Goal: Task Accomplishment & Management: Complete application form

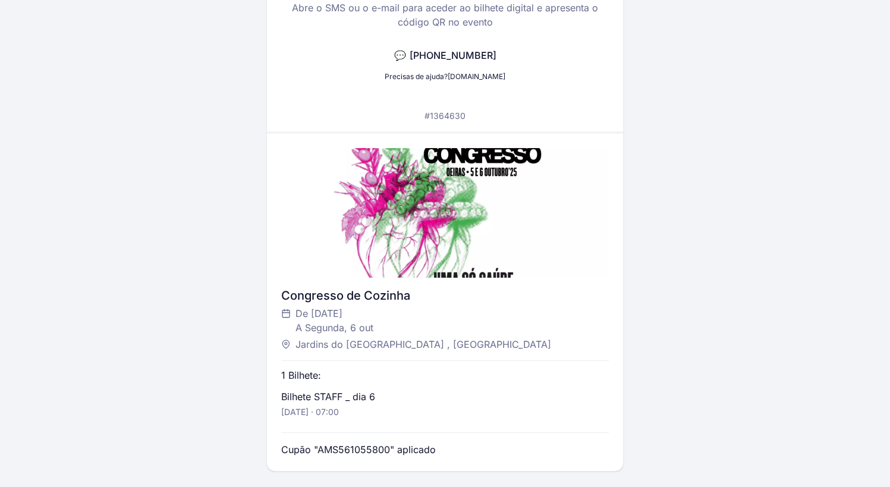
scroll to position [263, 0]
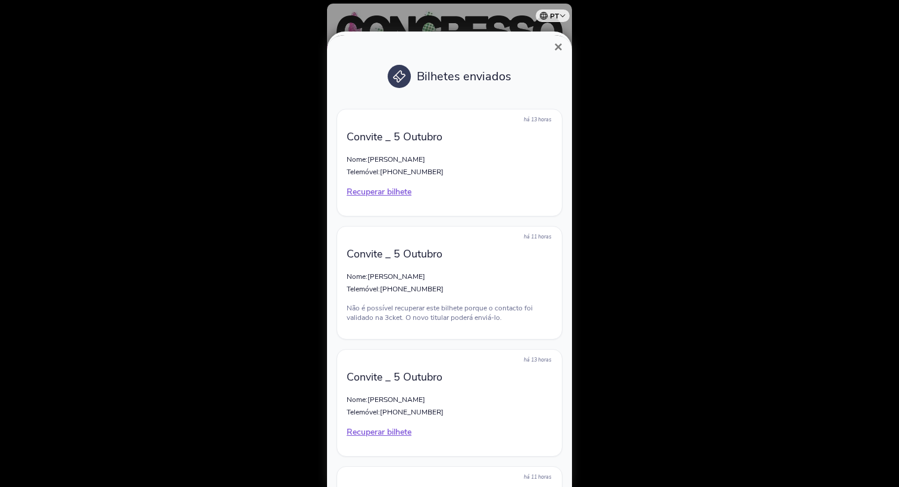
scroll to position [1092, 0]
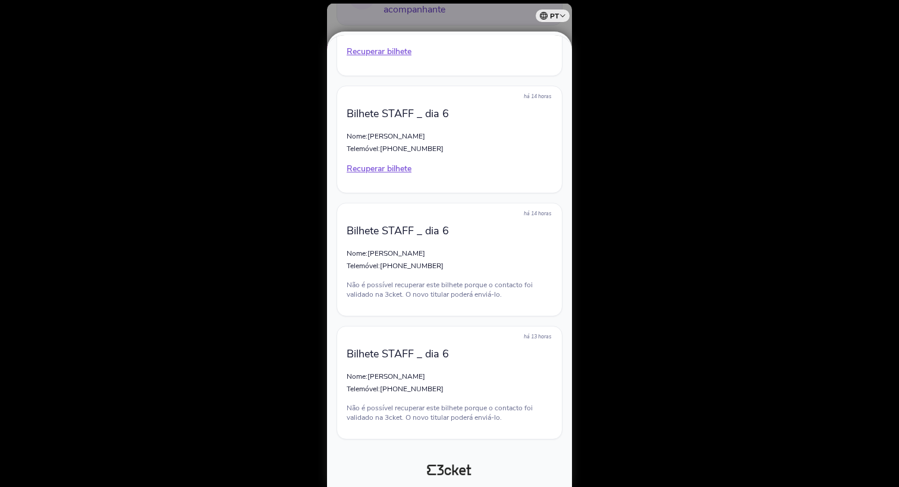
click at [648, 68] on div at bounding box center [449, 243] width 899 height 487
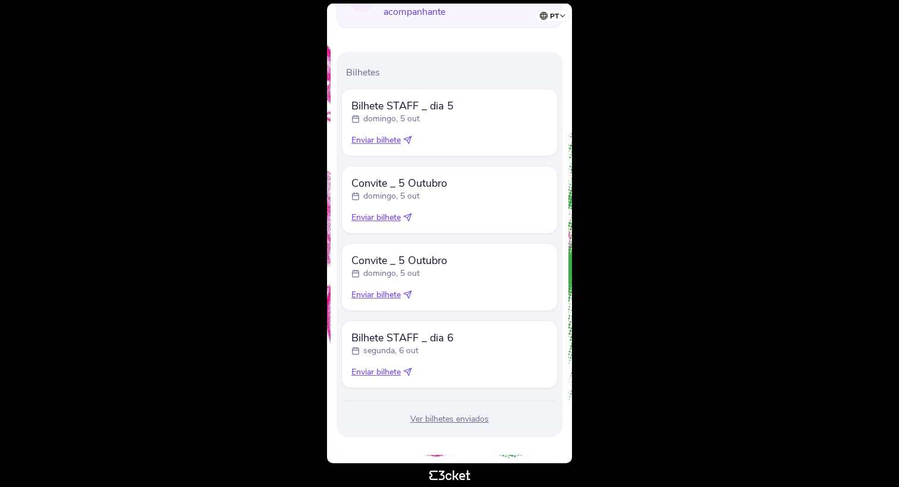
scroll to position [316, 0]
click at [440, 416] on div "Ver bilhetes enviados" at bounding box center [449, 417] width 216 height 12
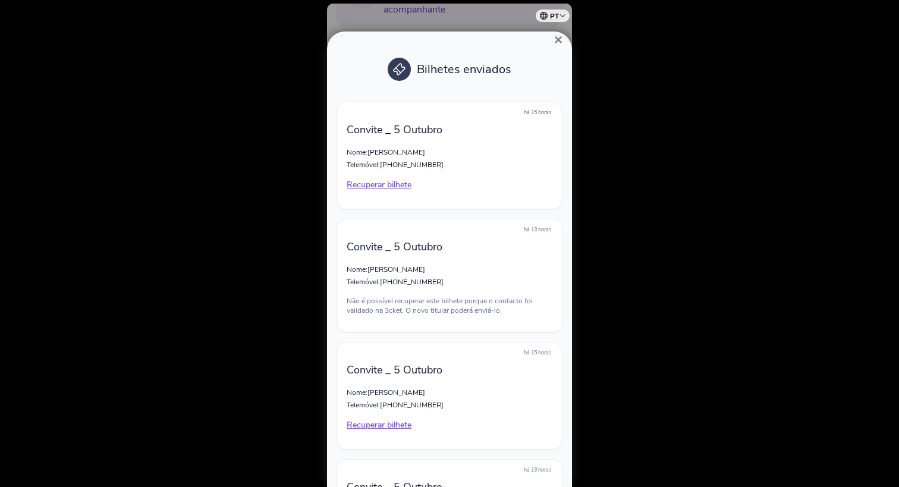
scroll to position [0, 0]
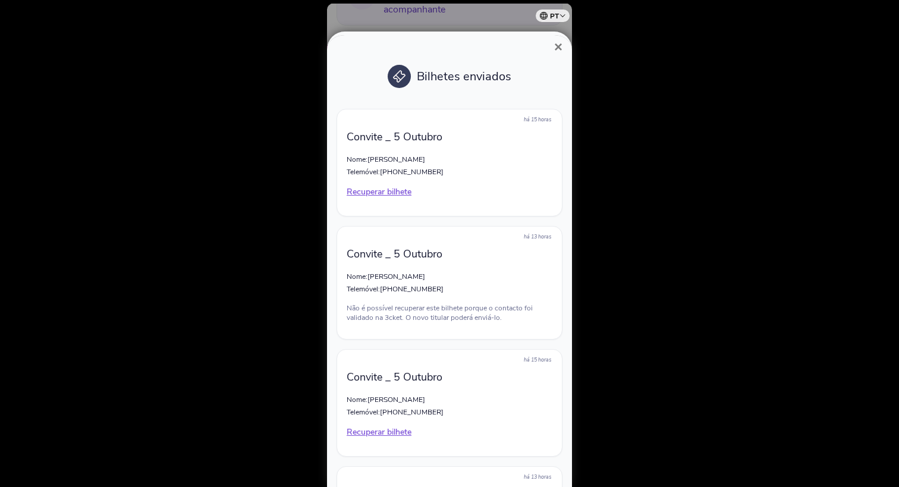
click at [560, 47] on span "×" at bounding box center [558, 47] width 8 height 16
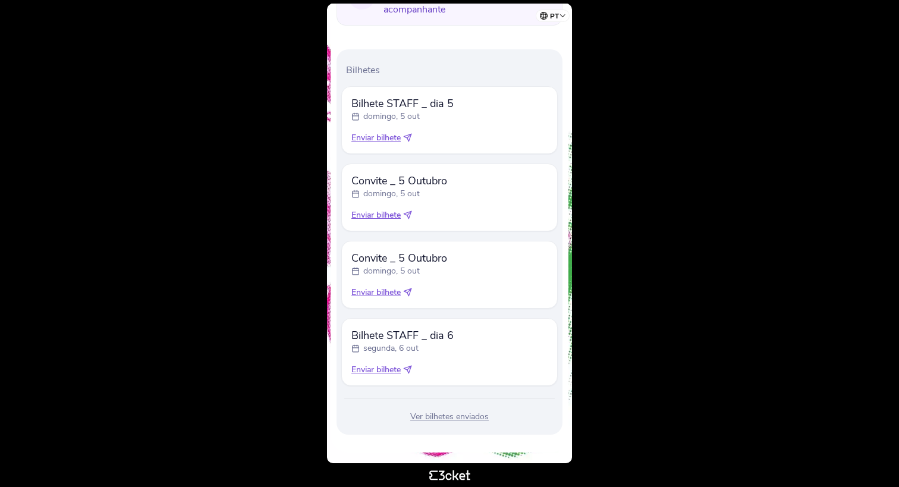
click at [626, 125] on body "pt Português (Portugal) English Español Catalan Français Vanessa Germano .st0{f…" at bounding box center [450, 243] width 890 height 477
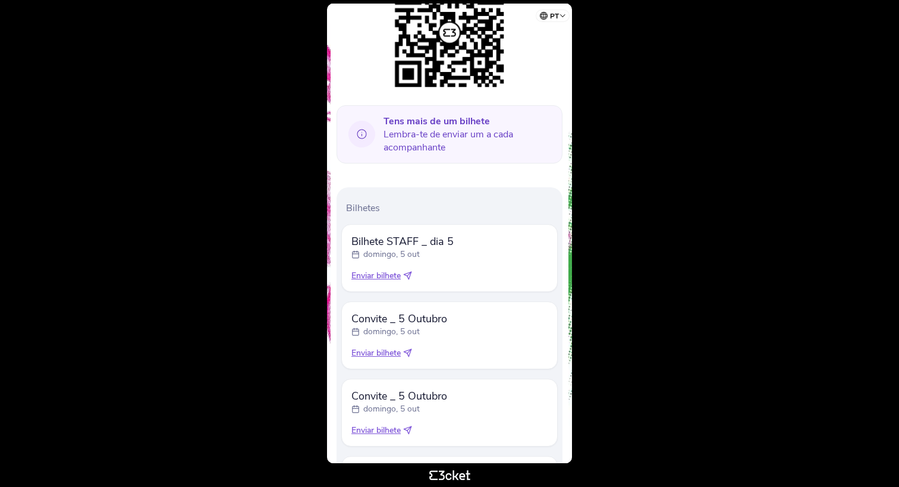
scroll to position [316, 0]
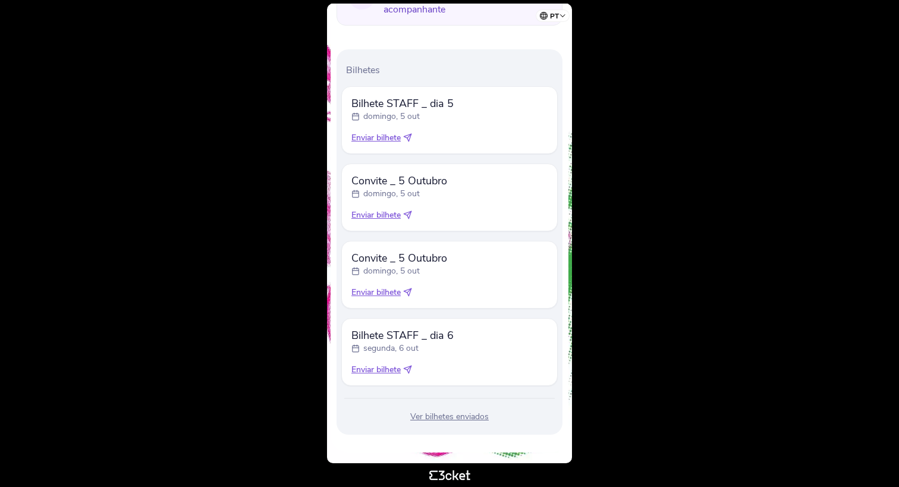
click at [243, 49] on body "pt Português (Portugal) English Español Catalan Français Vanessa Germano .st0{f…" at bounding box center [450, 243] width 890 height 477
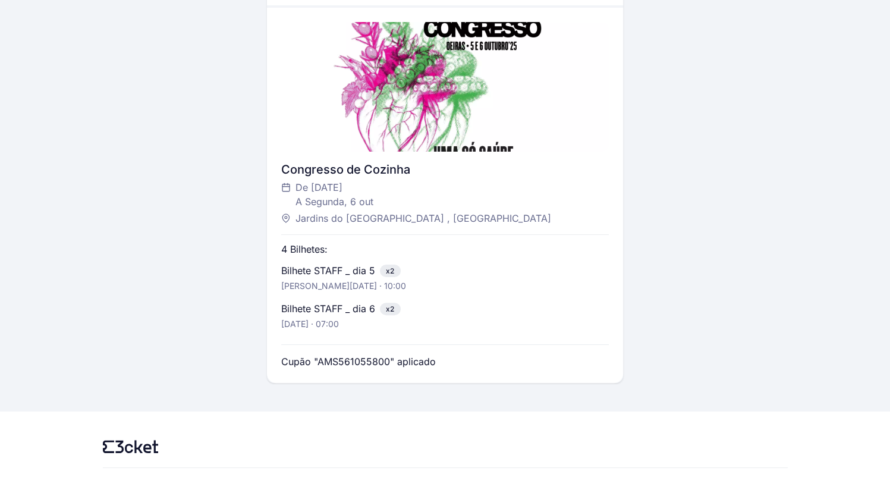
scroll to position [301, 0]
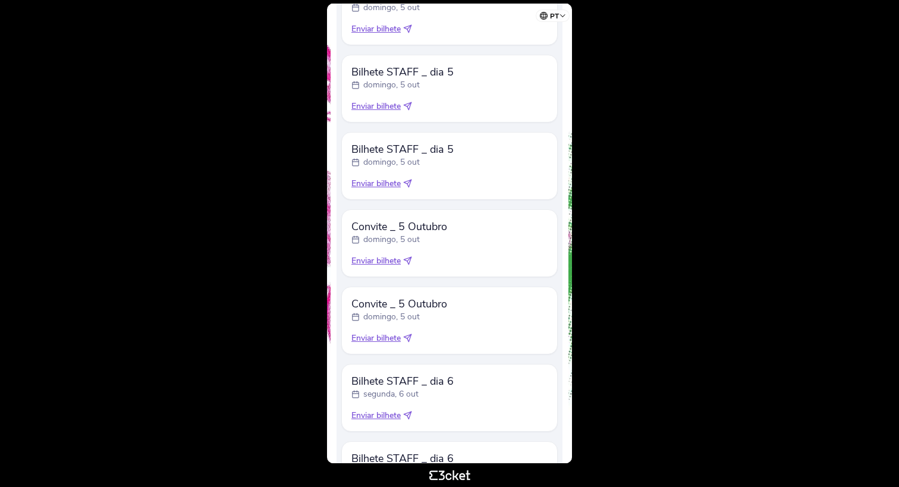
scroll to position [388, 0]
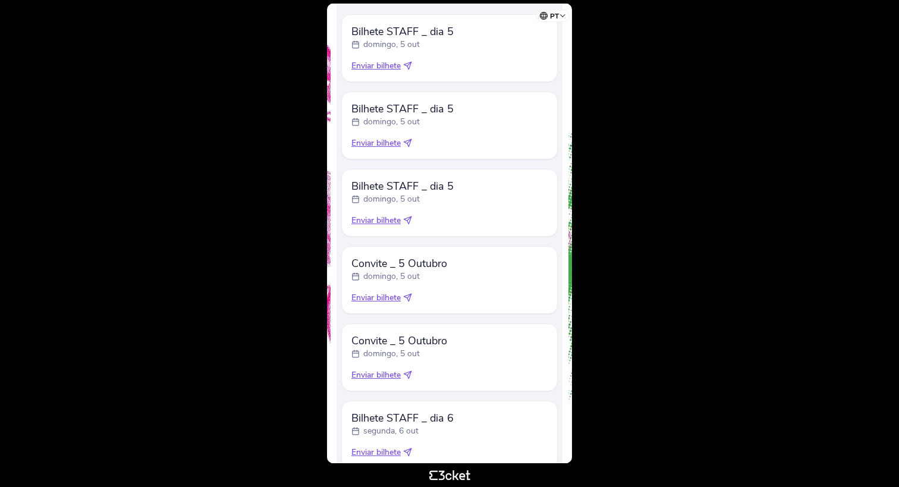
click at [411, 216] on icon at bounding box center [409, 218] width 4 height 4
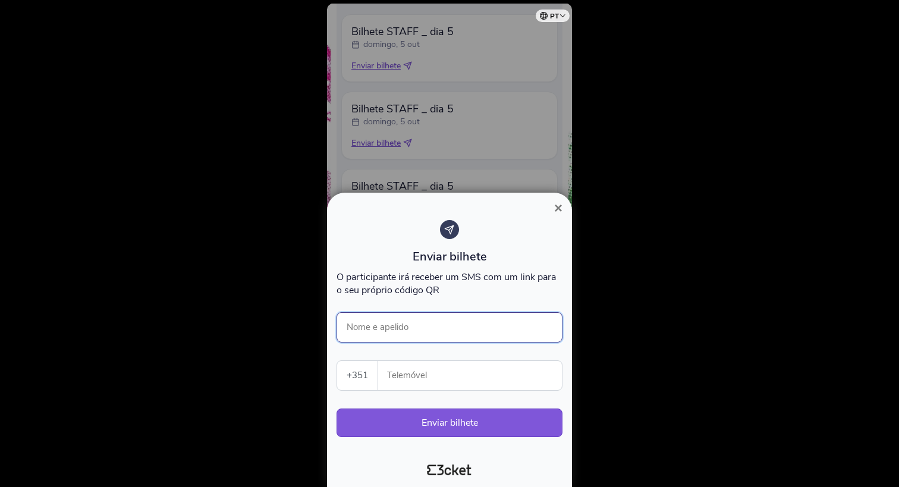
click at [416, 325] on input "Nome e apelido" at bounding box center [450, 327] width 226 height 30
type input "Afonso Patricio"
click at [404, 375] on input "Telemóvel" at bounding box center [475, 375] width 174 height 29
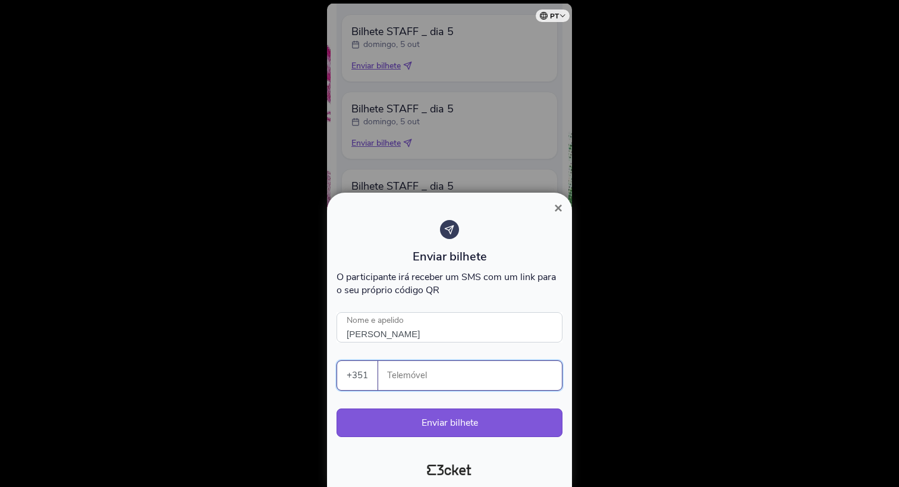
paste input "911994246"
type input "911994246"
click at [430, 423] on button "Enviar bilhete" at bounding box center [450, 422] width 226 height 29
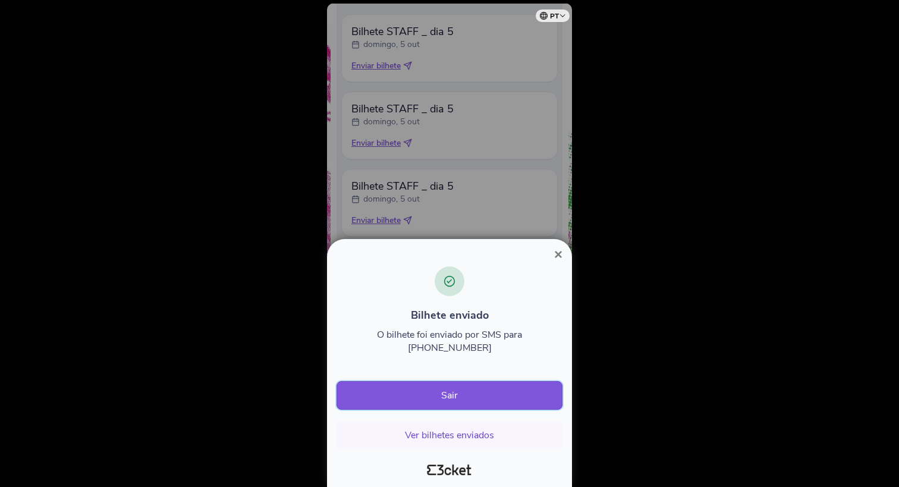
click at [474, 393] on button "Sair" at bounding box center [450, 395] width 226 height 29
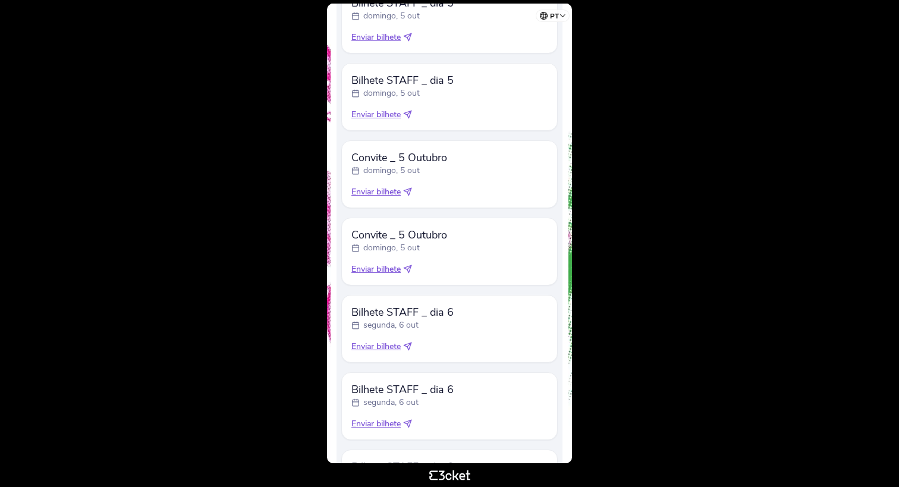
scroll to position [476, 0]
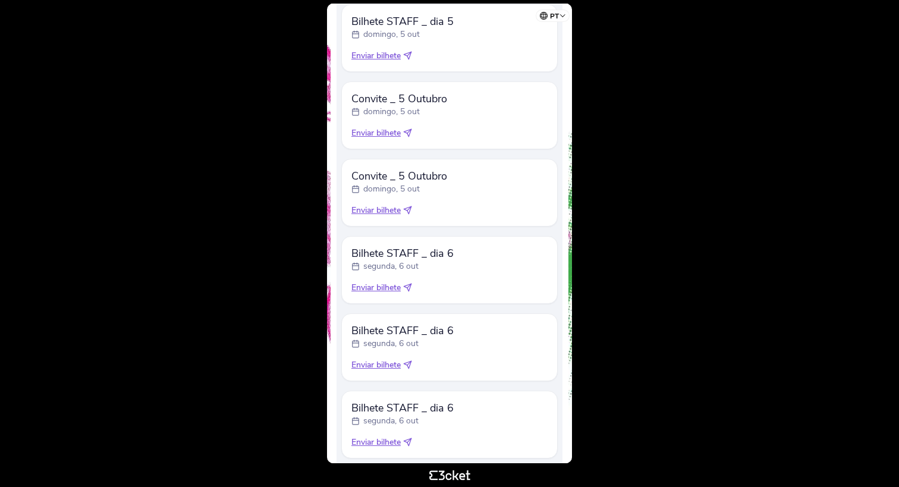
click at [400, 287] on span "Enviar bilhete" at bounding box center [375, 288] width 49 height 12
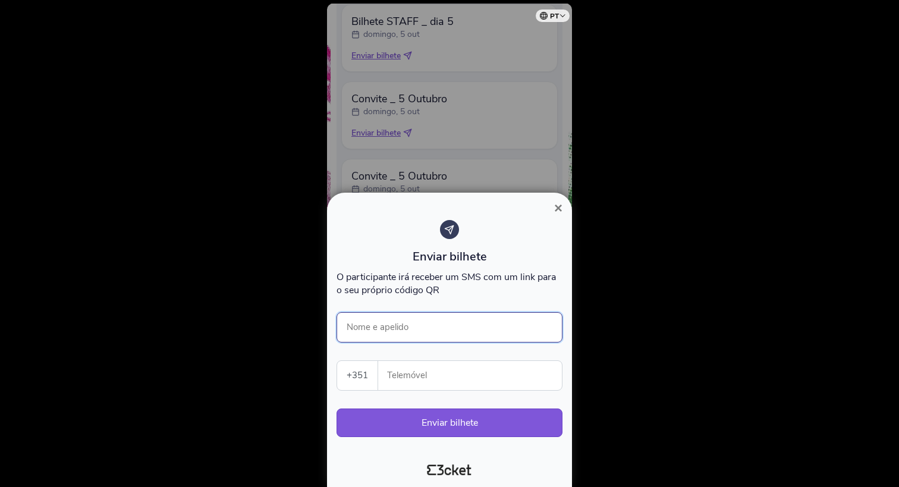
click at [417, 330] on input "Nome e apelido" at bounding box center [450, 327] width 226 height 30
type input "Afonso Patricio"
click at [449, 381] on input "Telemóvel" at bounding box center [475, 375] width 174 height 29
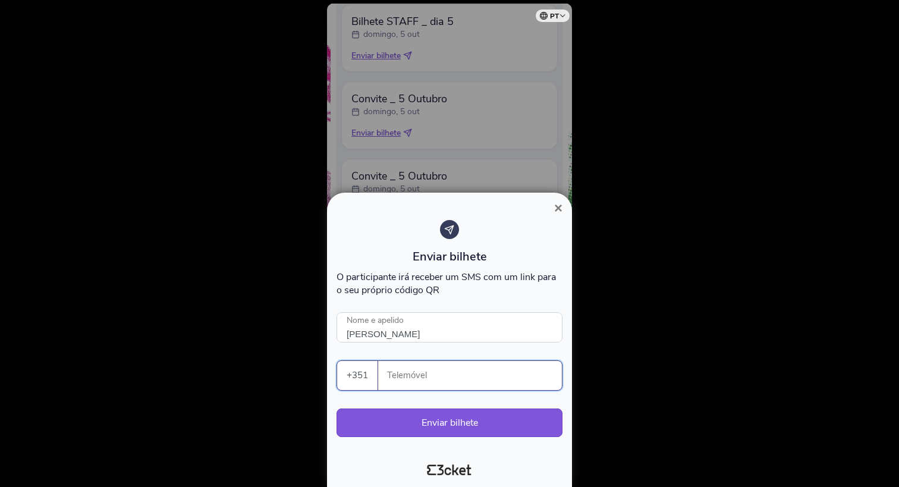
paste input "911994246"
type input "911994246"
click at [444, 421] on button "Enviar bilhete" at bounding box center [450, 422] width 226 height 29
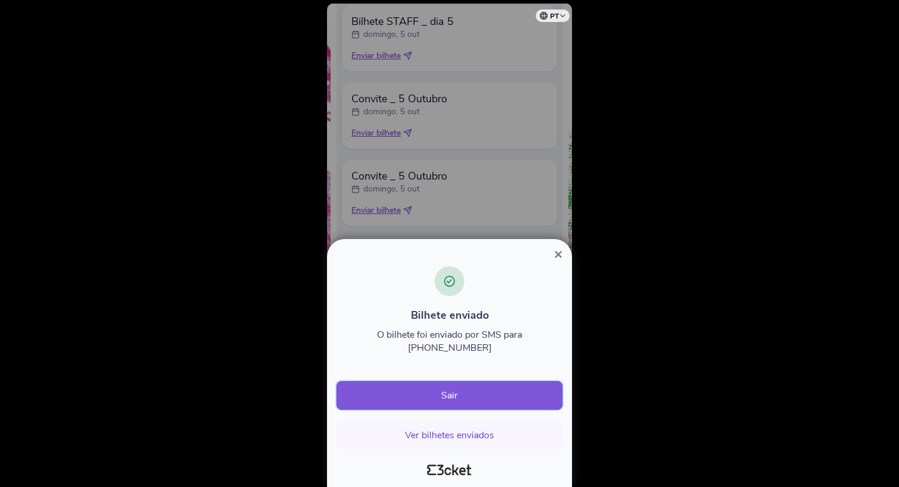
click at [471, 403] on button "Sair" at bounding box center [450, 395] width 226 height 29
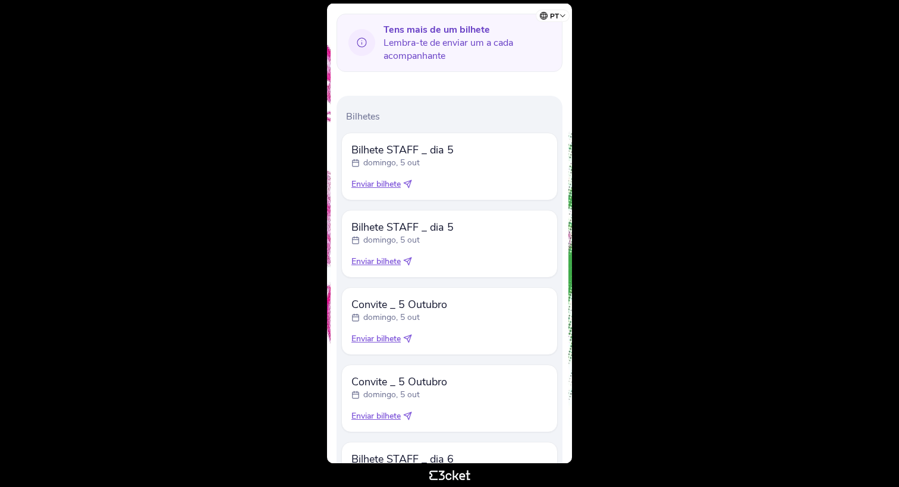
scroll to position [297, 0]
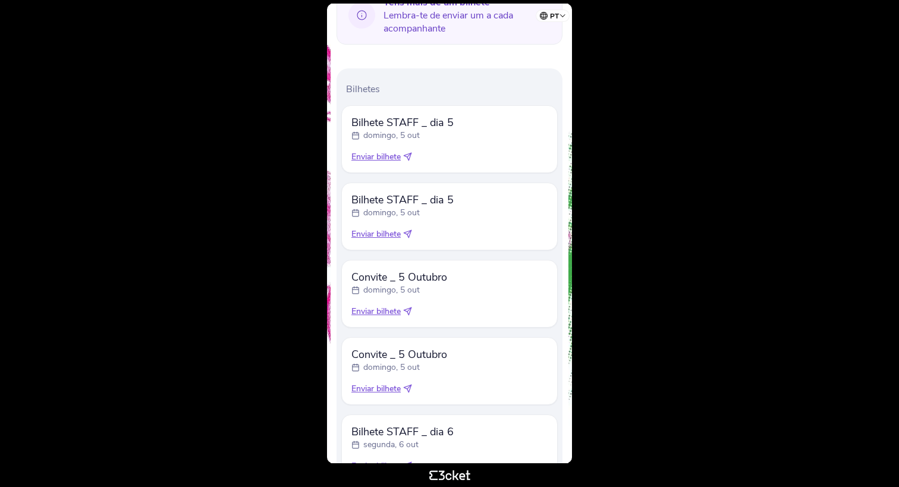
click at [389, 232] on span "Enviar bilhete" at bounding box center [375, 234] width 49 height 12
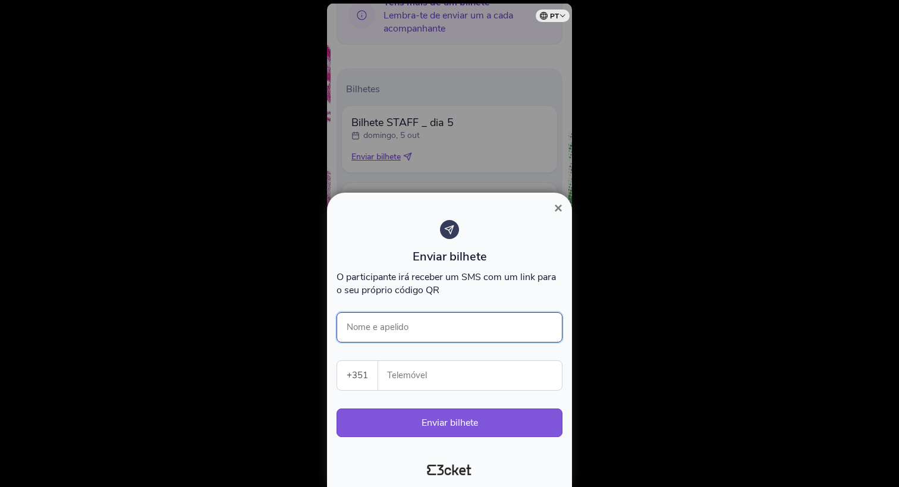
click at [426, 320] on input "Nome e apelido" at bounding box center [450, 327] width 226 height 30
type input "[PERSON_NAME]"
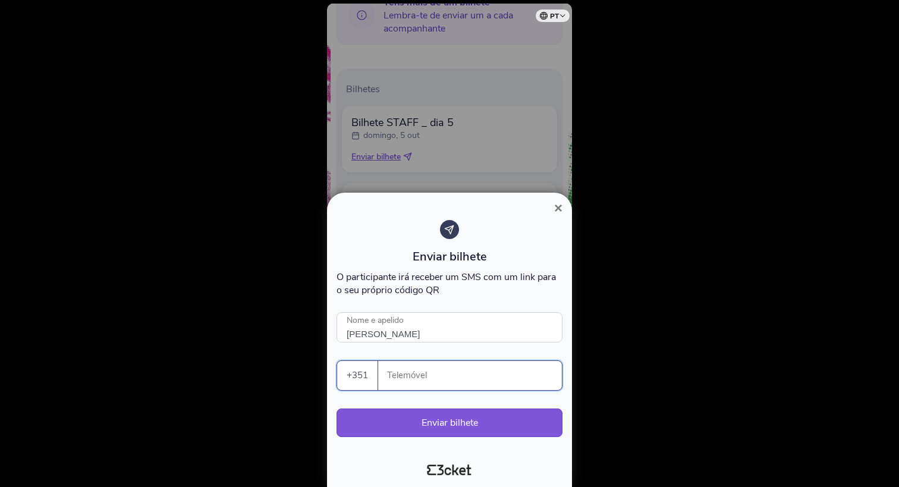
click at [469, 373] on input "Telemóvel" at bounding box center [475, 375] width 174 height 29
paste input "931987871"
type input "931987871"
click at [460, 425] on button "Enviar bilhete" at bounding box center [450, 422] width 226 height 29
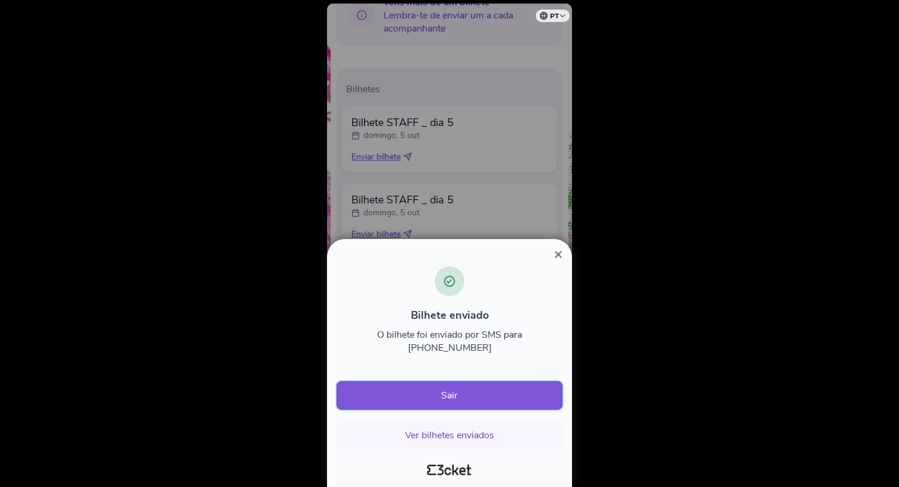
click at [464, 395] on button "Sair" at bounding box center [450, 395] width 226 height 29
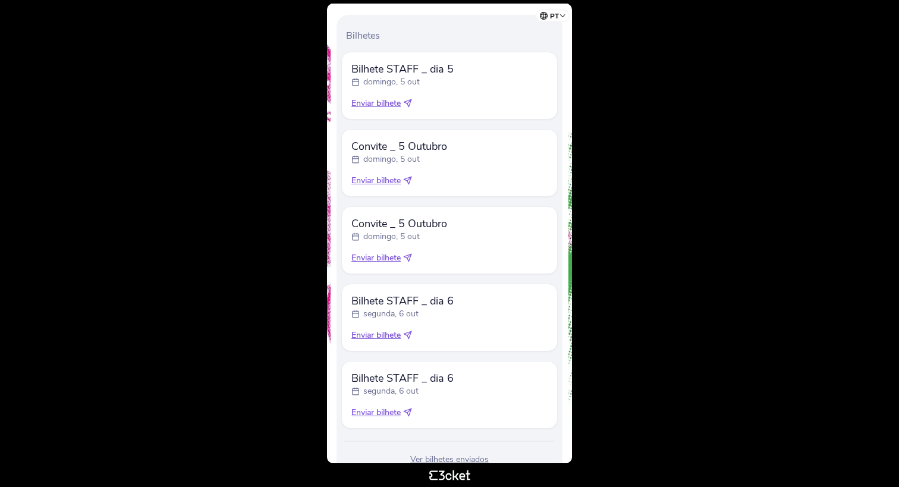
scroll to position [357, 0]
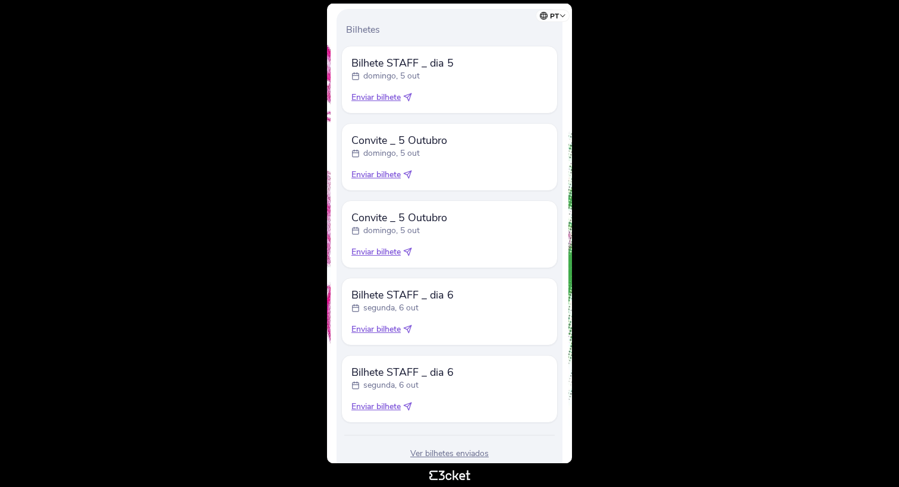
click at [385, 326] on span "Enviar bilhete" at bounding box center [375, 329] width 49 height 12
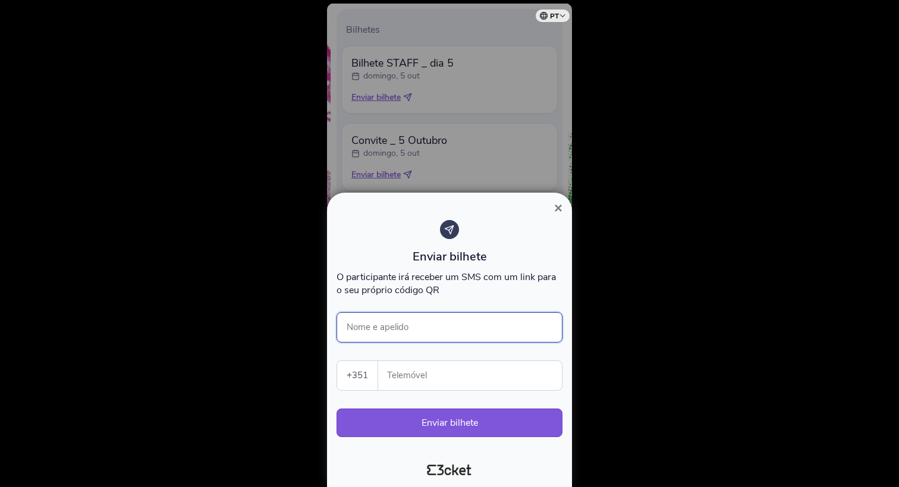
click at [402, 330] on input "Nome e apelido" at bounding box center [450, 327] width 226 height 30
type input "[PERSON_NAME]"
click at [439, 377] on input "Telemóvel" at bounding box center [475, 375] width 174 height 29
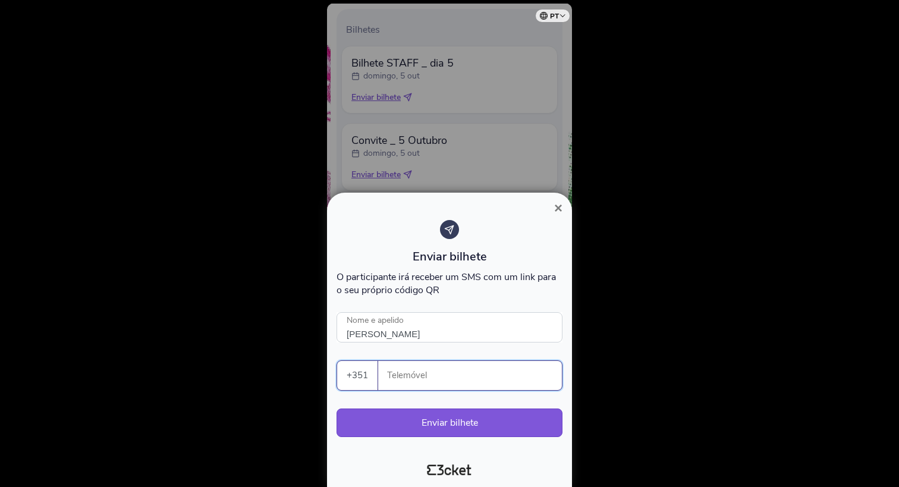
paste input "931987871"
type input "931987871"
click at [457, 422] on button "Enviar bilhete" at bounding box center [450, 422] width 226 height 29
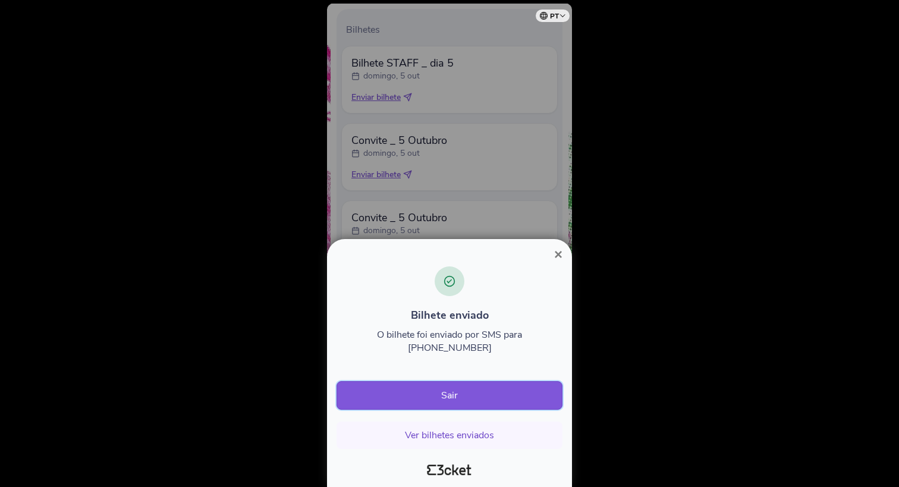
click at [459, 399] on button "Sair" at bounding box center [450, 395] width 226 height 29
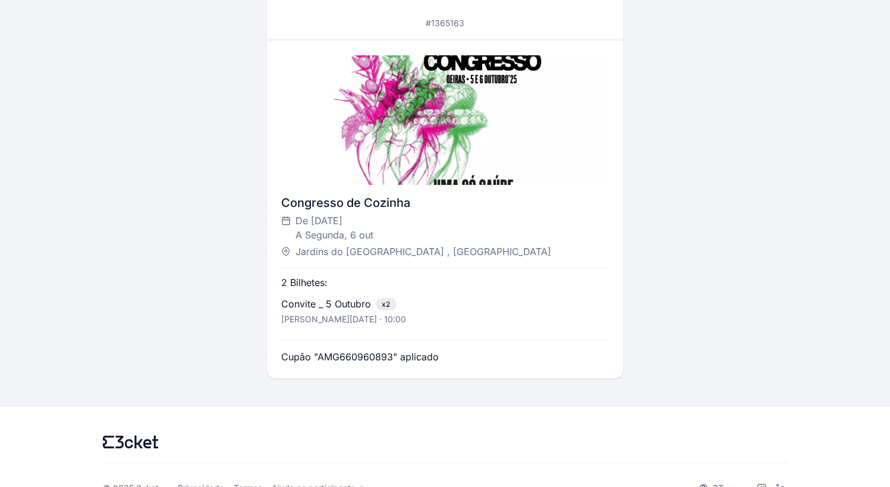
scroll to position [263, 0]
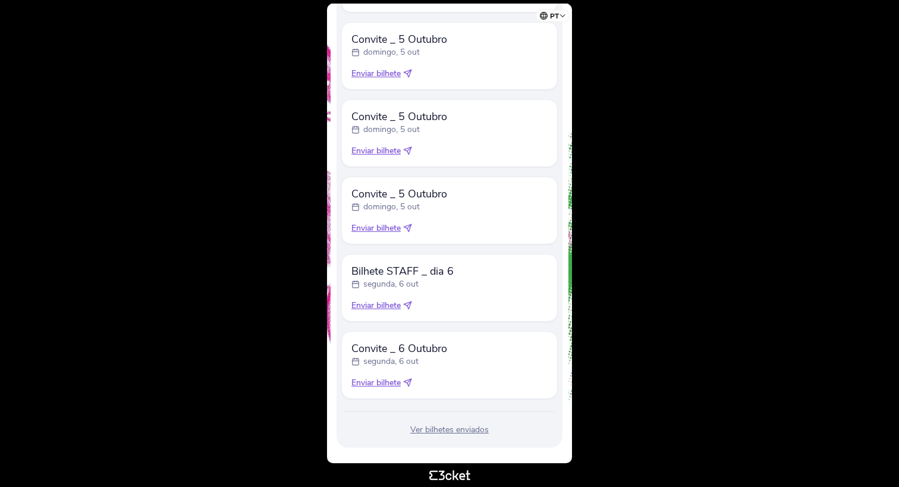
scroll to position [549, 0]
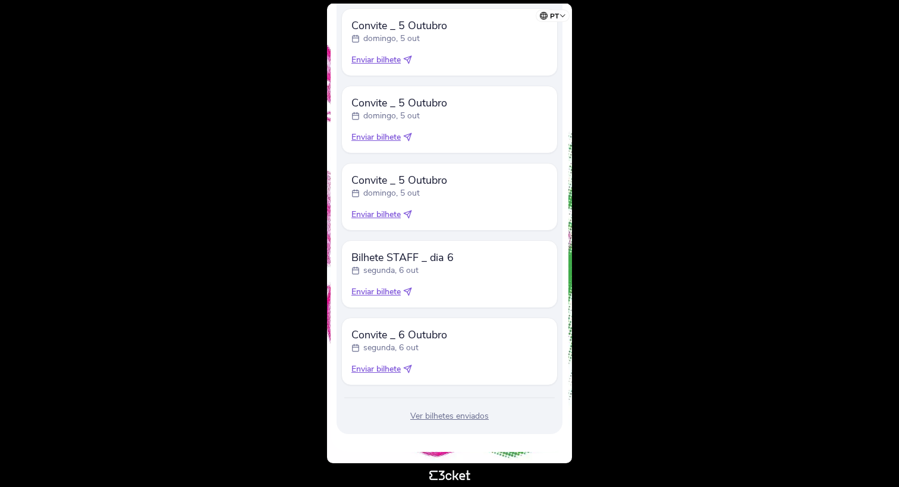
click at [373, 370] on span "Enviar bilhete" at bounding box center [375, 369] width 49 height 12
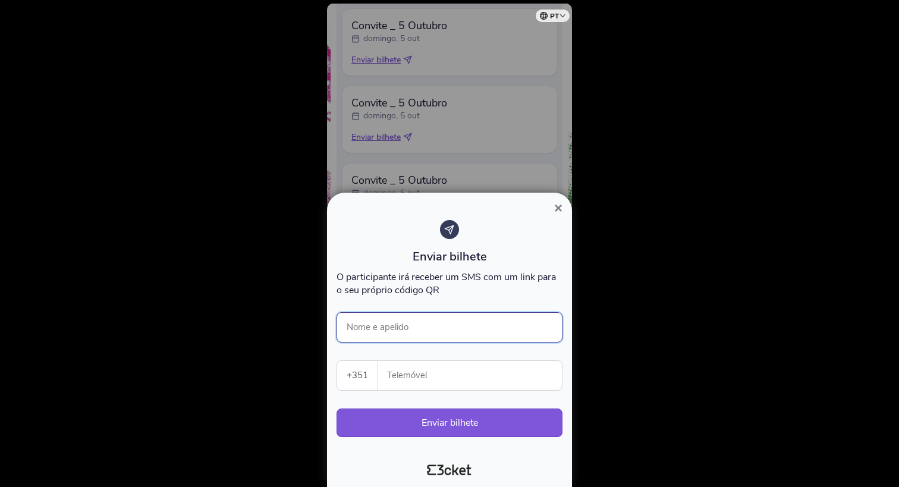
click at [397, 327] on input "Nome e apelido" at bounding box center [450, 327] width 226 height 30
type input "José Menaia"
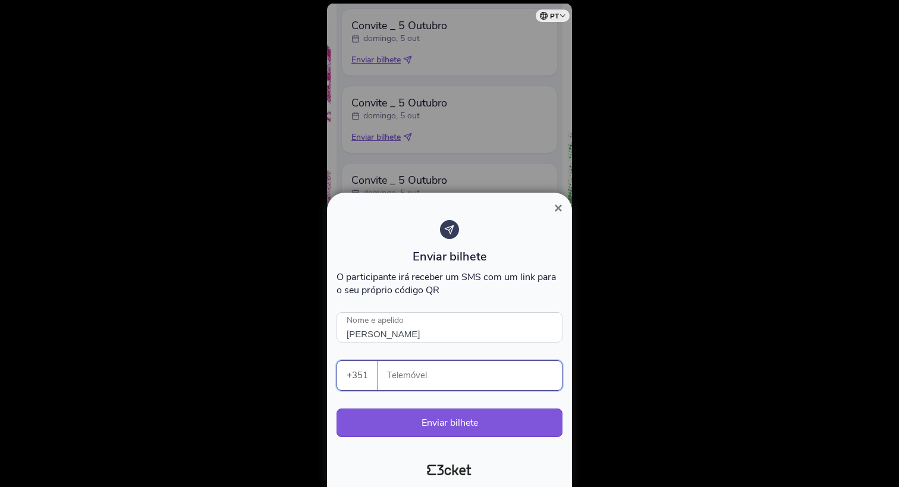
click at [427, 377] on input "Telemóvel" at bounding box center [475, 375] width 174 height 29
paste input "964519334"
type input "964519334"
click at [453, 420] on button "Enviar bilhete" at bounding box center [450, 422] width 226 height 29
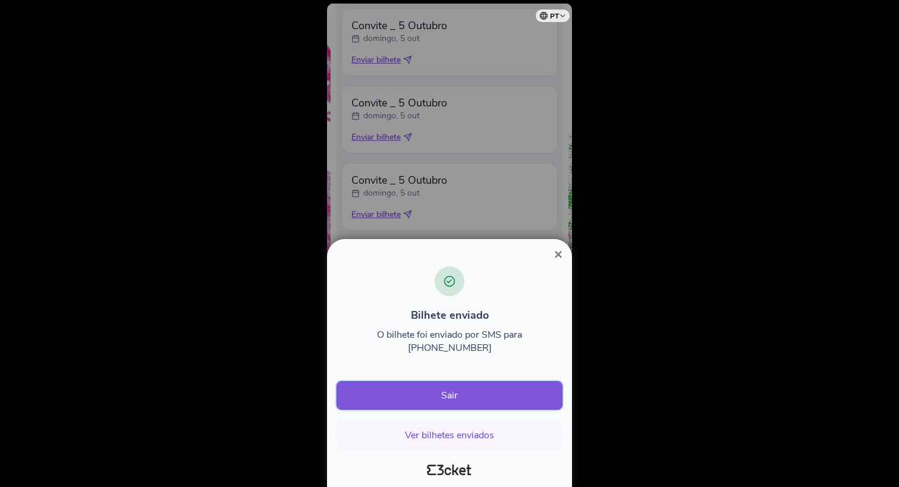
click at [462, 400] on button "Sair" at bounding box center [450, 395] width 226 height 29
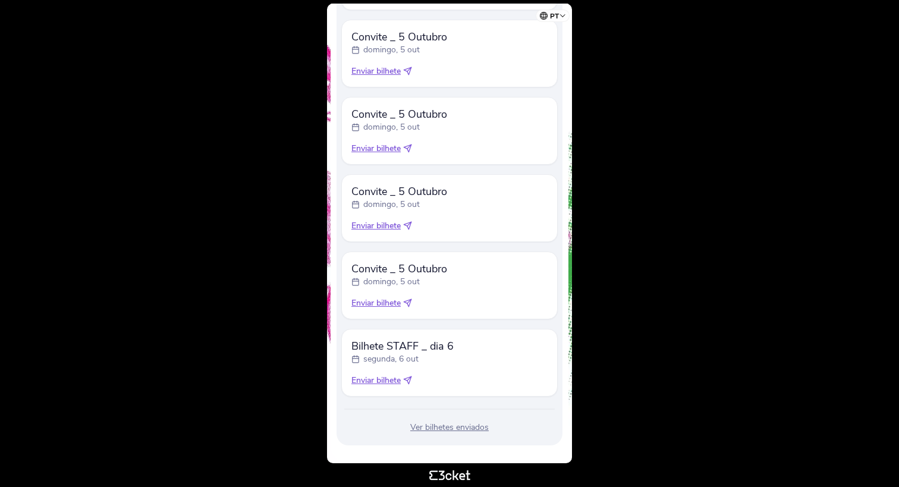
scroll to position [471, 0]
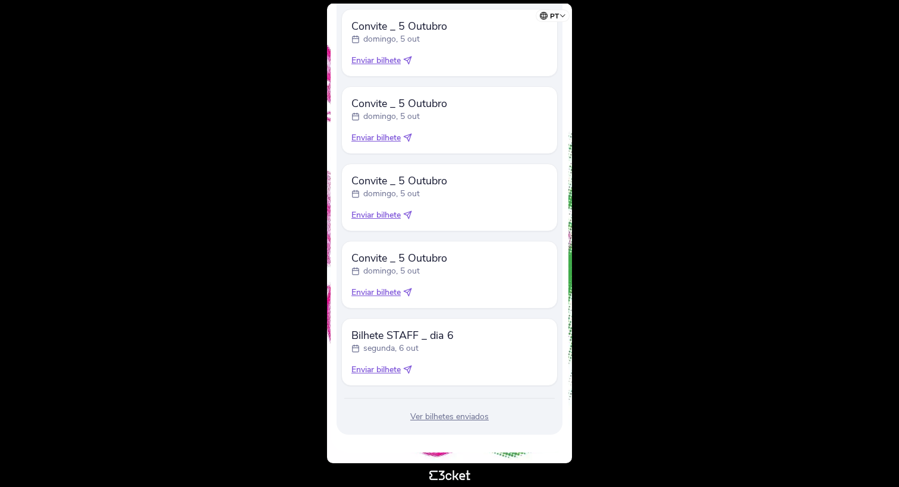
click at [378, 292] on span "Enviar bilhete" at bounding box center [375, 293] width 49 height 12
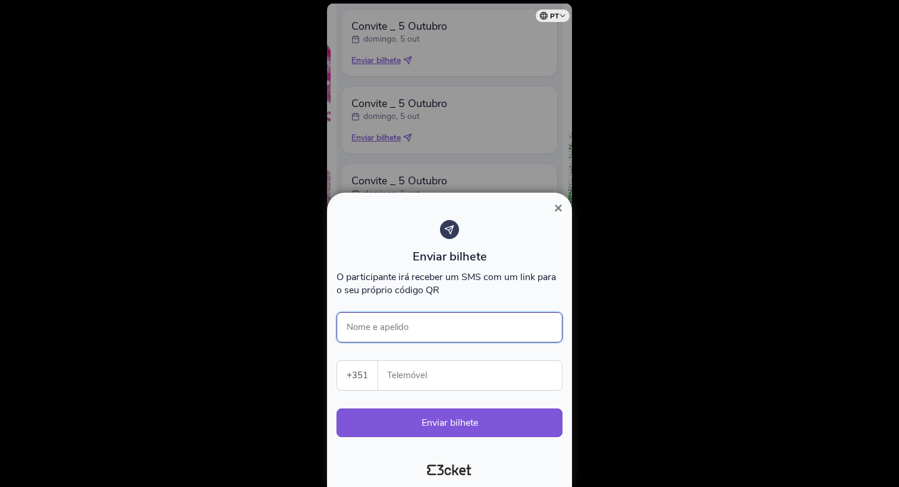
click at [386, 325] on input "Nome e apelido" at bounding box center [450, 327] width 226 height 30
type input "Luciano Pires"
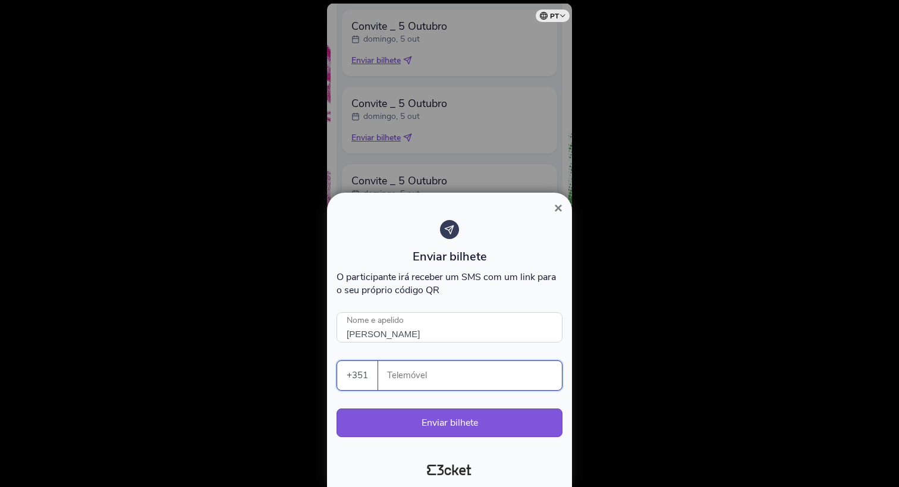
click at [479, 376] on input "Telemóvel" at bounding box center [475, 375] width 174 height 29
paste input "924765418"
type input "924765418"
click at [462, 414] on button "Enviar bilhete" at bounding box center [450, 422] width 226 height 29
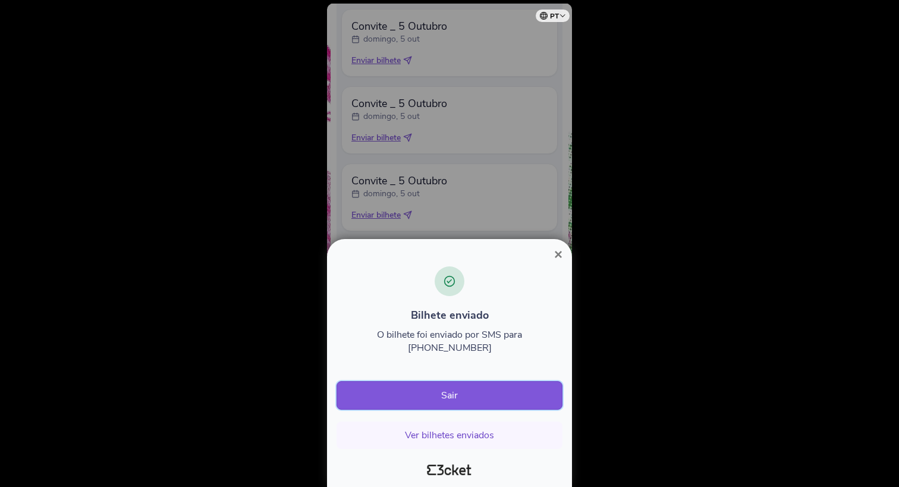
click at [457, 401] on button "Sair" at bounding box center [450, 395] width 226 height 29
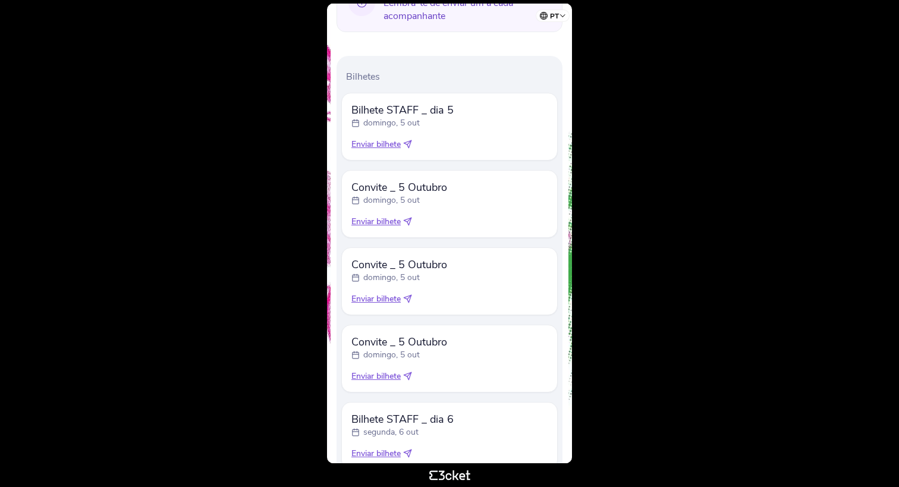
scroll to position [394, 0]
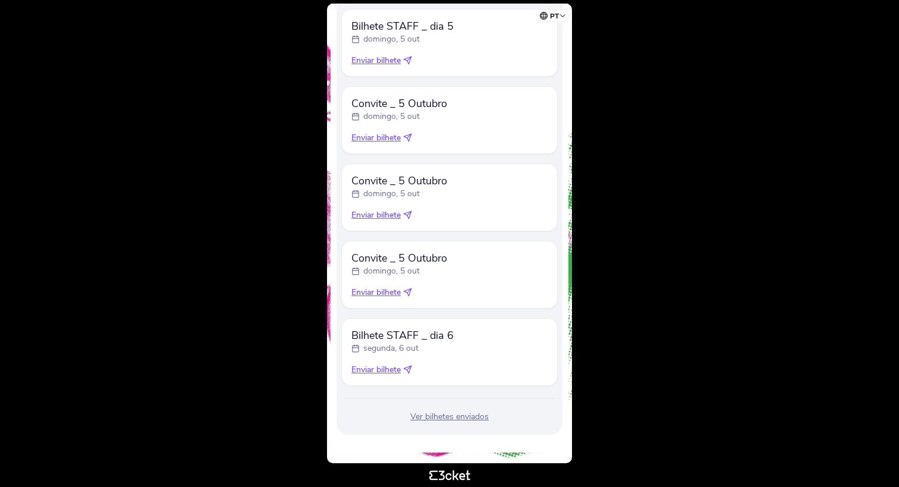
click at [376, 291] on span "Enviar bilhete" at bounding box center [375, 293] width 49 height 12
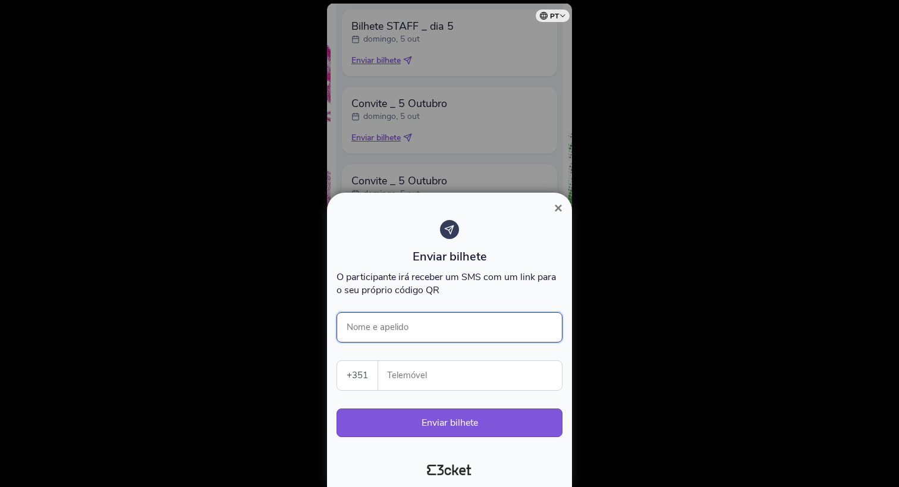
click at [428, 326] on input "Nome e apelido" at bounding box center [450, 327] width 226 height 30
type input "Joaquim Almeida"
click at [452, 374] on input "Telemóvel" at bounding box center [475, 375] width 174 height 29
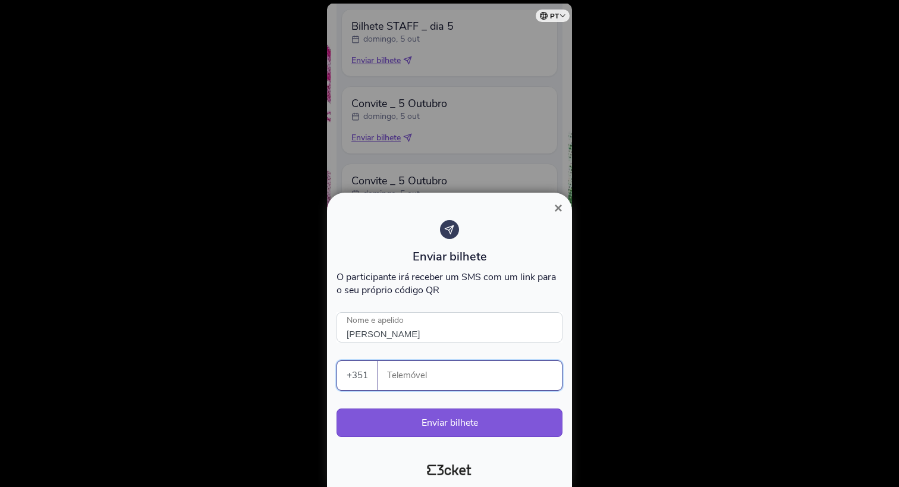
paste input "961332344"
type input "961332344"
click at [458, 419] on button "Enviar bilhete" at bounding box center [450, 422] width 226 height 29
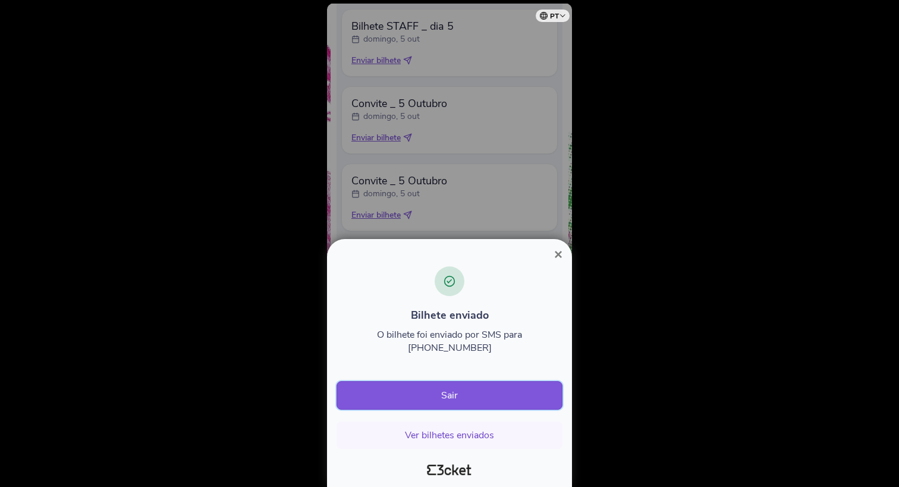
click at [459, 398] on button "Sair" at bounding box center [450, 395] width 226 height 29
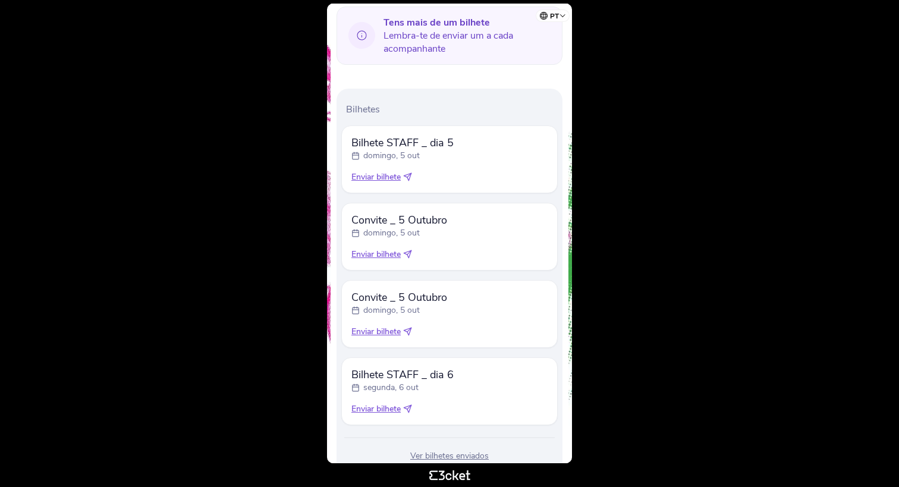
scroll to position [316, 0]
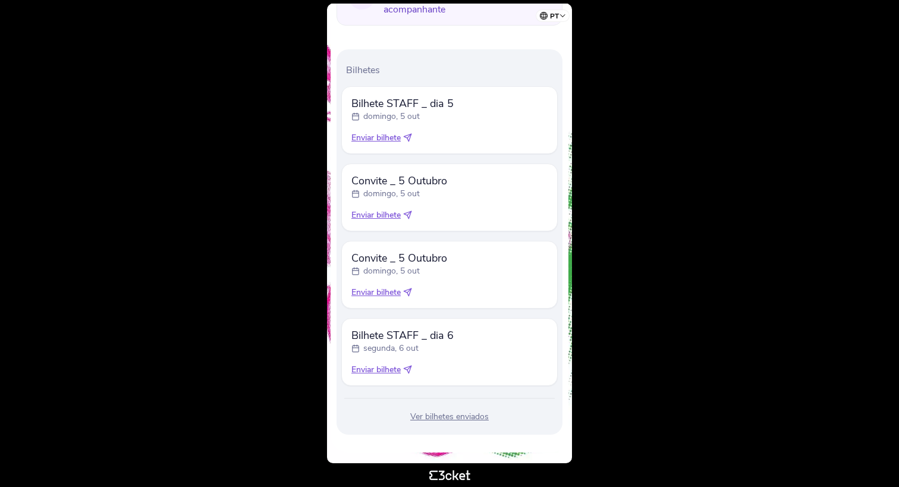
click at [697, 237] on body "pt Português (Portugal) English Español Catalan Français Vanessa Germano .st0{f…" at bounding box center [450, 243] width 890 height 477
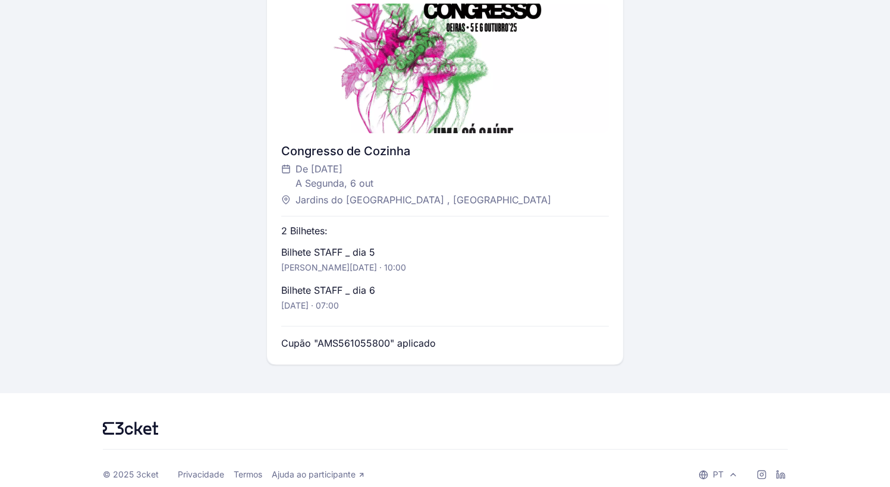
scroll to position [301, 0]
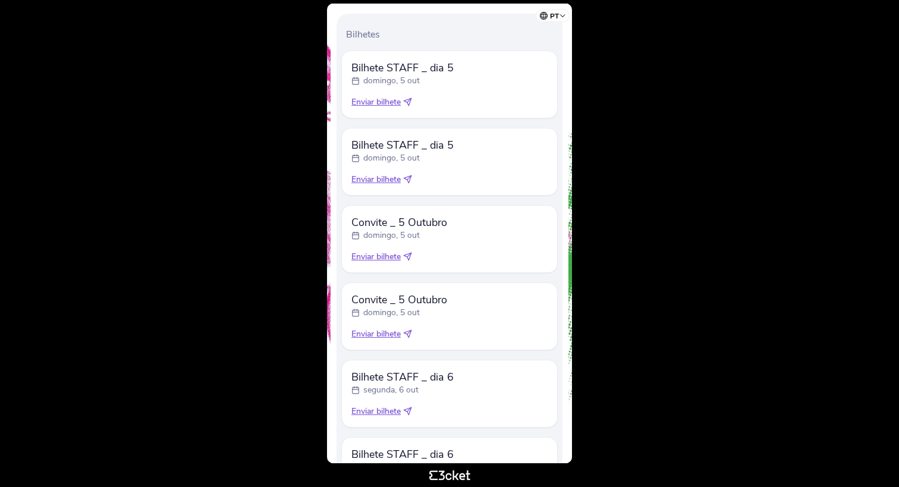
scroll to position [293, 0]
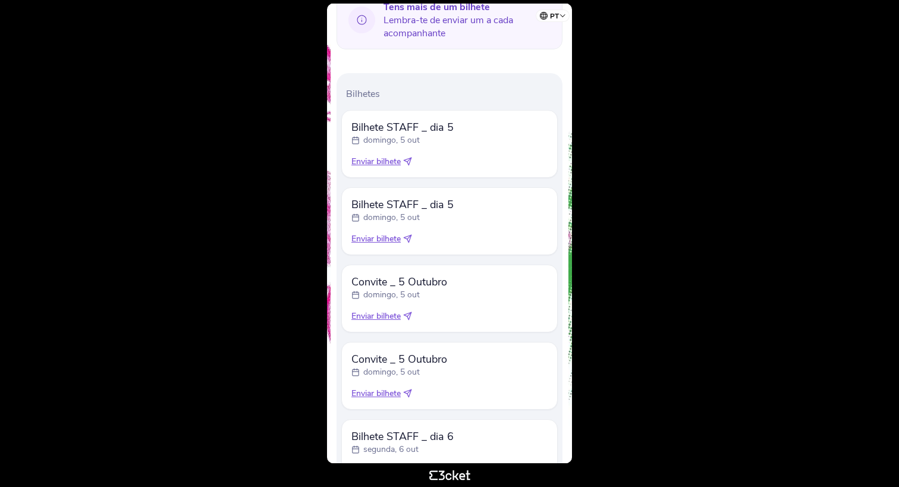
click at [389, 239] on span "Enviar bilhete" at bounding box center [375, 239] width 49 height 12
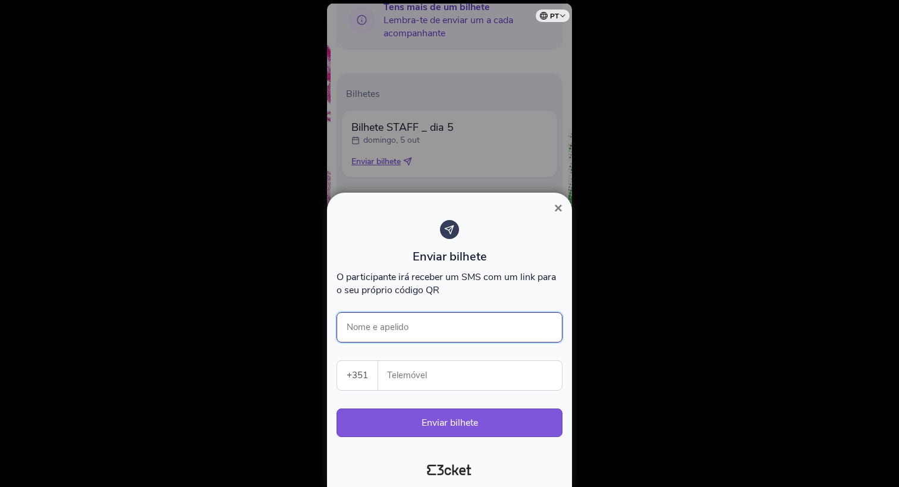
click at [401, 327] on input "Nome e apelido" at bounding box center [450, 327] width 226 height 30
type input "Luis Duarte"
click at [419, 378] on input "Telemóvel" at bounding box center [475, 375] width 174 height 29
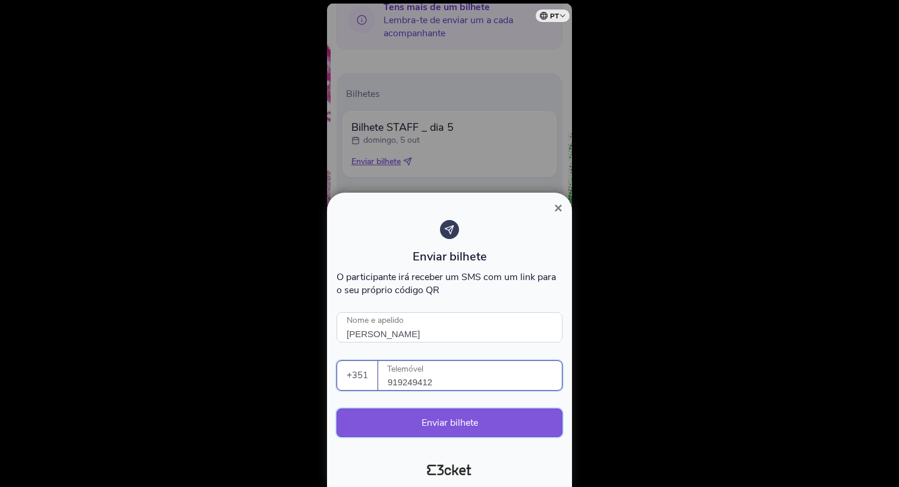
type input "919249412"
click at [441, 428] on button "Enviar bilhete" at bounding box center [450, 422] width 226 height 29
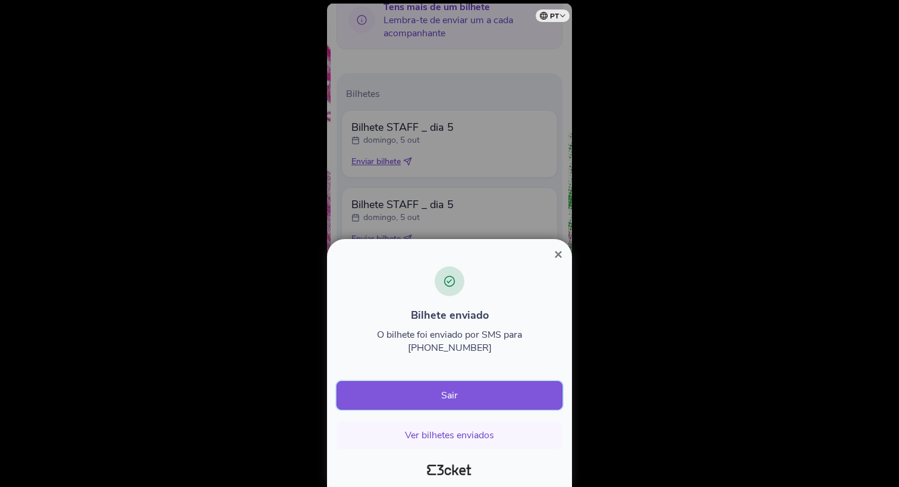
click at [441, 399] on button "Sair" at bounding box center [450, 395] width 226 height 29
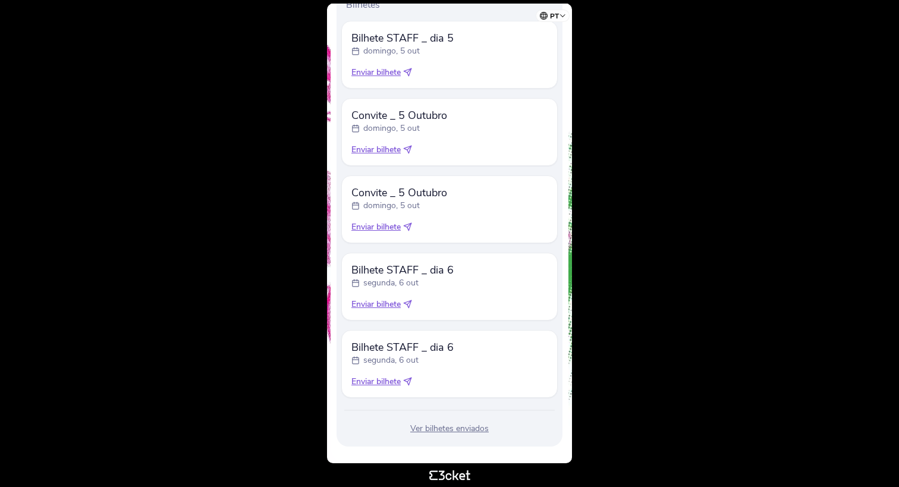
scroll to position [394, 0]
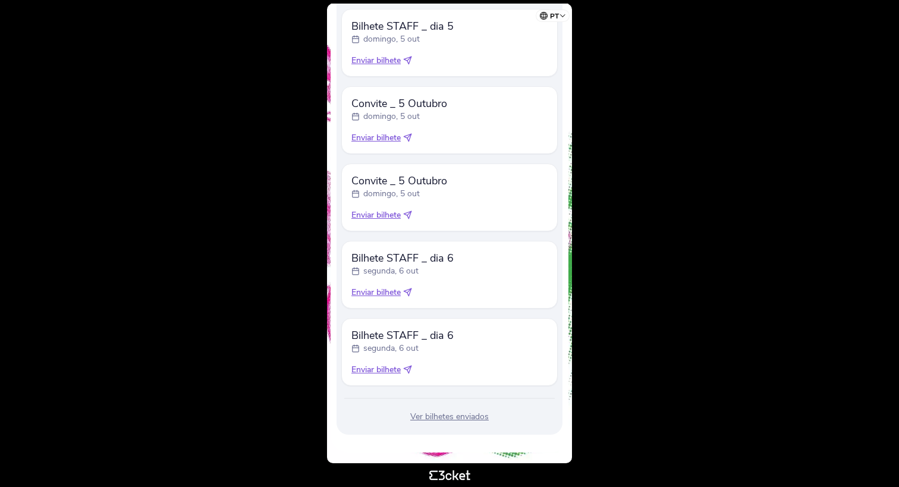
click at [379, 368] on span "Enviar bilhete" at bounding box center [375, 370] width 49 height 12
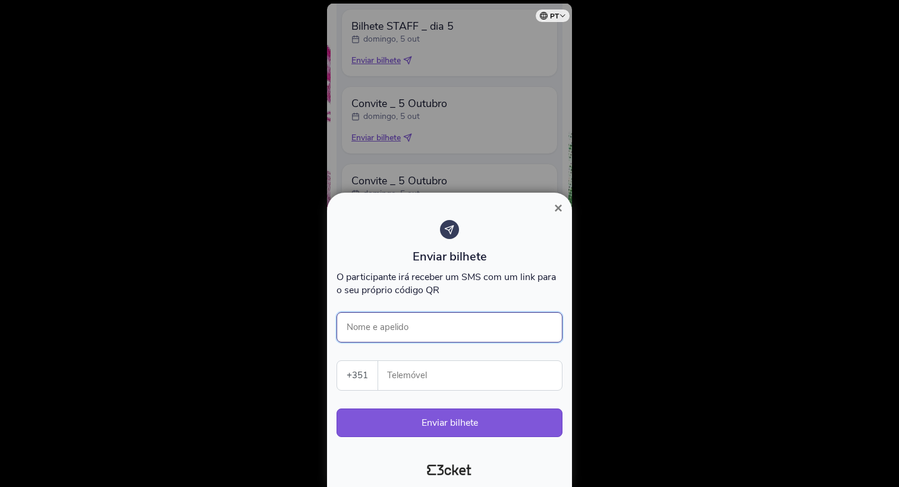
click at [411, 322] on input "Nome e apelido" at bounding box center [450, 327] width 226 height 30
type input "Luis Duarte"
click at [460, 375] on input "Telemóvel" at bounding box center [475, 375] width 174 height 29
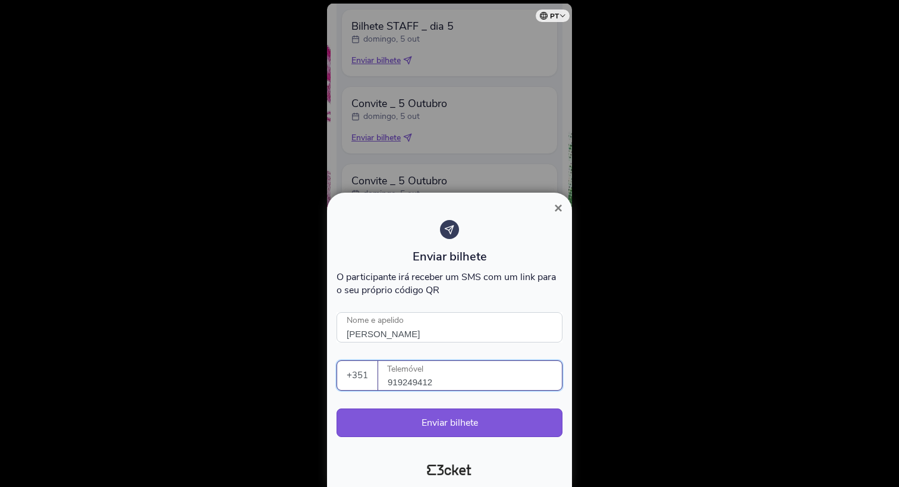
type input "919249412"
click at [640, 353] on div at bounding box center [449, 243] width 899 height 487
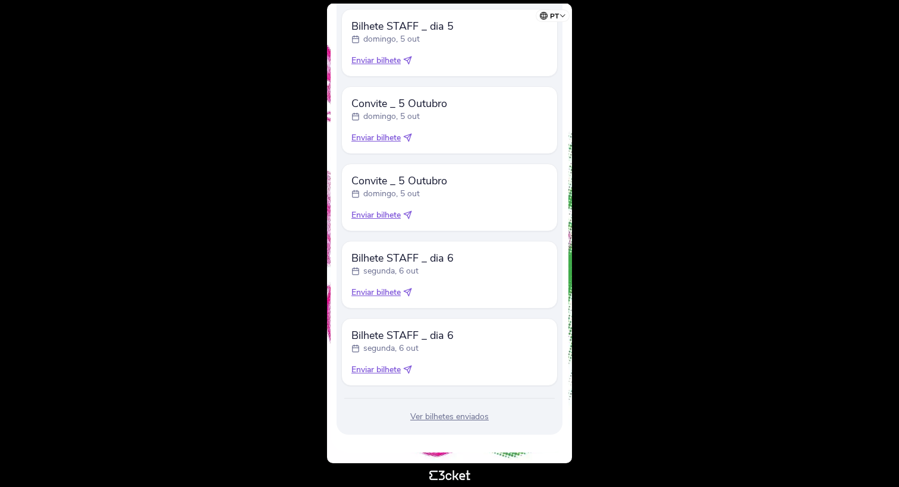
click at [384, 372] on span "Enviar bilhete" at bounding box center [375, 370] width 49 height 12
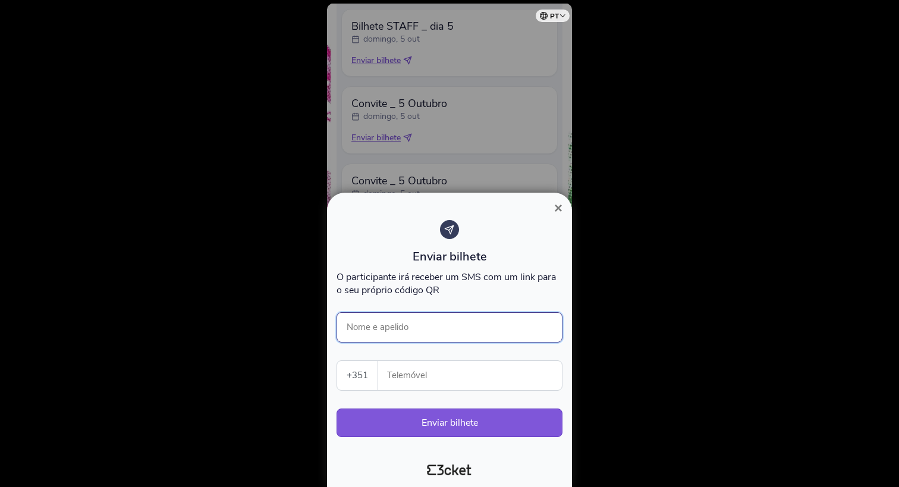
click at [406, 330] on input "Nome e apelido" at bounding box center [450, 327] width 226 height 30
type input "Luis Duarte"
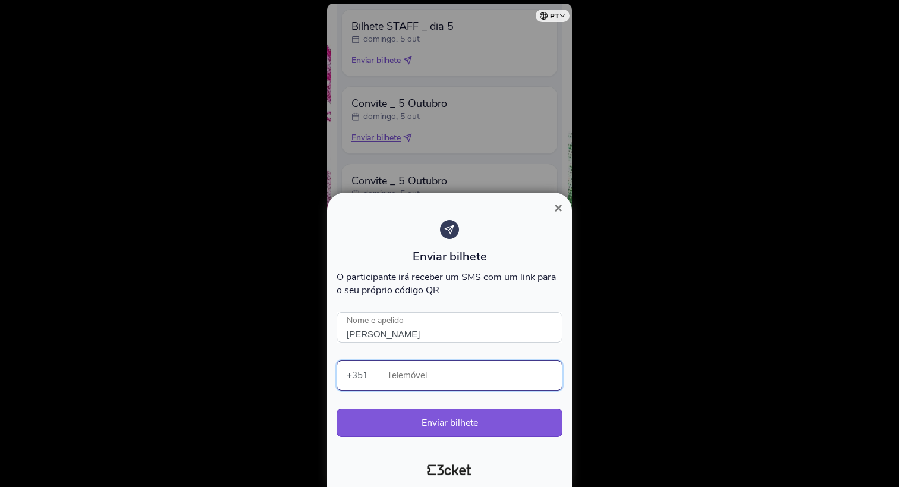
click at [452, 384] on input "Telemóvel" at bounding box center [475, 375] width 174 height 29
type input "919249412"
click at [384, 426] on button "Enviar bilhete" at bounding box center [450, 422] width 226 height 29
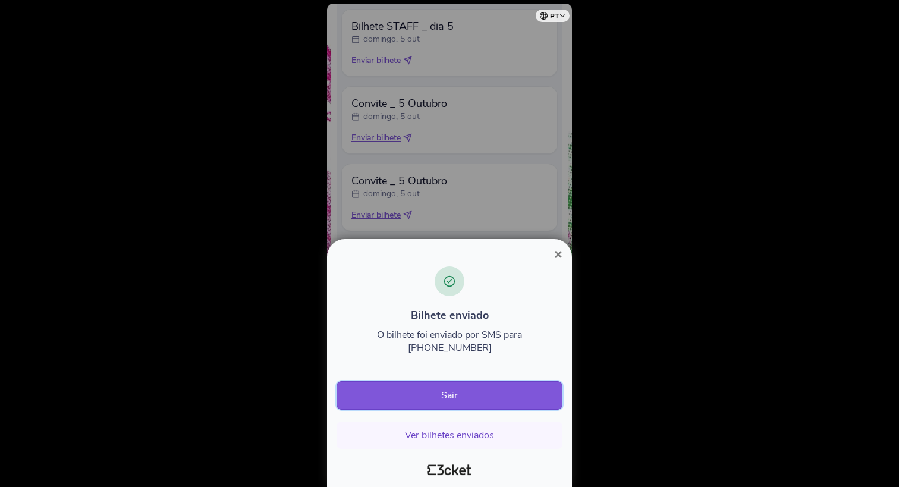
click at [480, 397] on button "Sair" at bounding box center [450, 395] width 226 height 29
